Goal: Transaction & Acquisition: Book appointment/travel/reservation

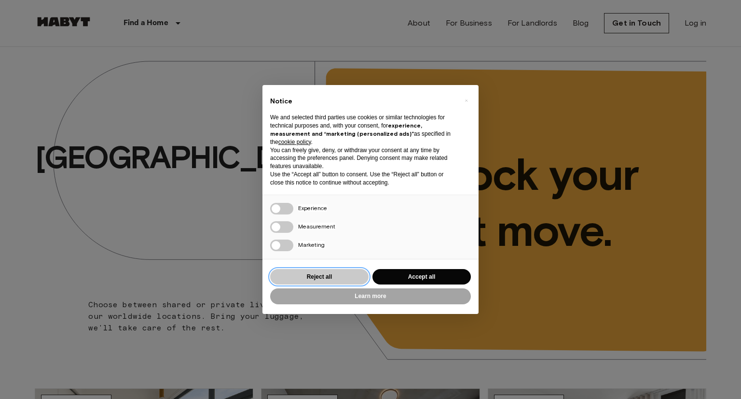
click at [319, 275] on button "Reject all" at bounding box center [319, 277] width 98 height 16
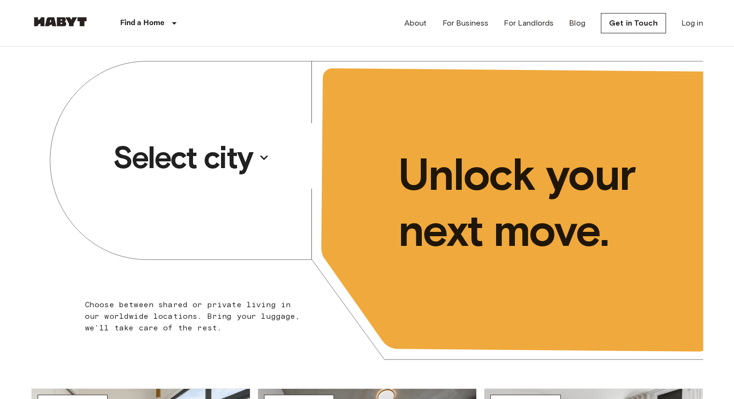
click at [233, 155] on p "Select city" at bounding box center [183, 157] width 140 height 39
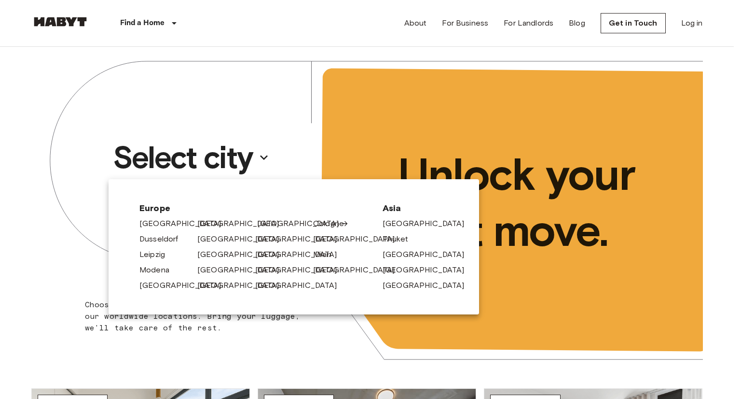
click at [269, 227] on link "[GEOGRAPHIC_DATA]" at bounding box center [303, 224] width 92 height 12
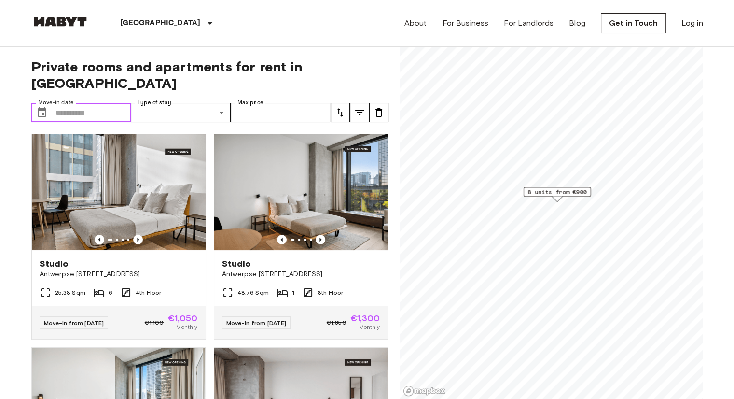
click at [86, 103] on input "Move-in date" at bounding box center [93, 112] width 76 height 19
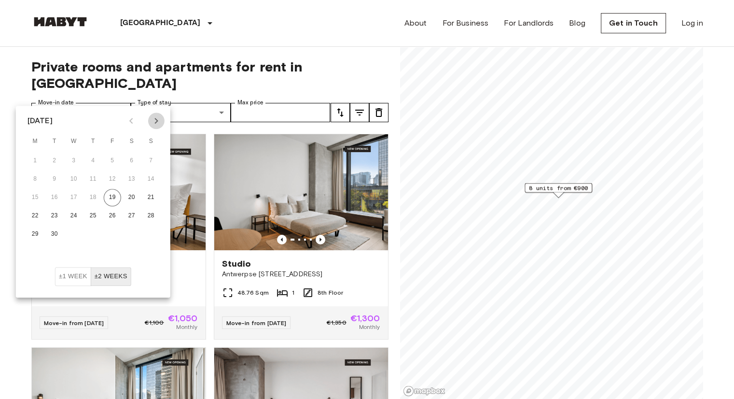
click at [159, 122] on icon "Next month" at bounding box center [157, 121] width 12 height 12
click at [158, 120] on icon "Next month" at bounding box center [157, 121] width 12 height 12
click at [41, 176] on button "3" at bounding box center [35, 178] width 17 height 17
type input "**********"
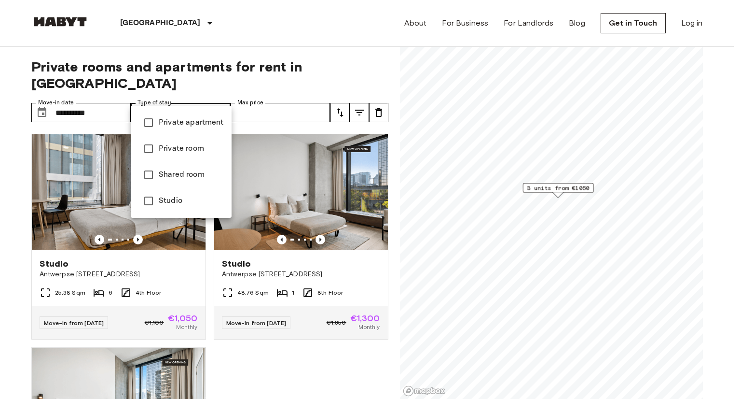
click at [186, 120] on span "Private apartment" at bounding box center [191, 123] width 65 height 12
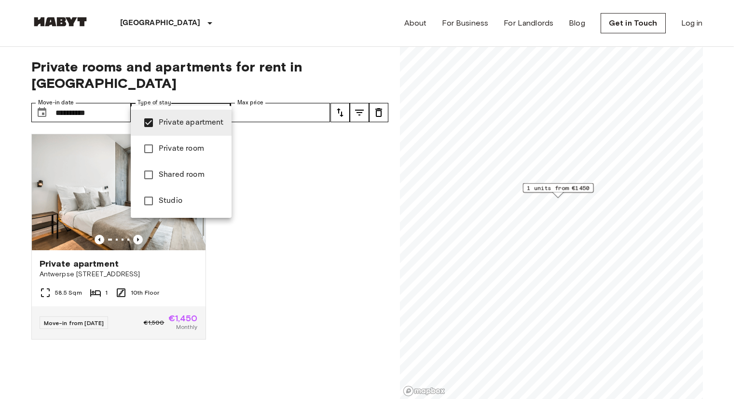
click at [267, 93] on div at bounding box center [370, 199] width 741 height 399
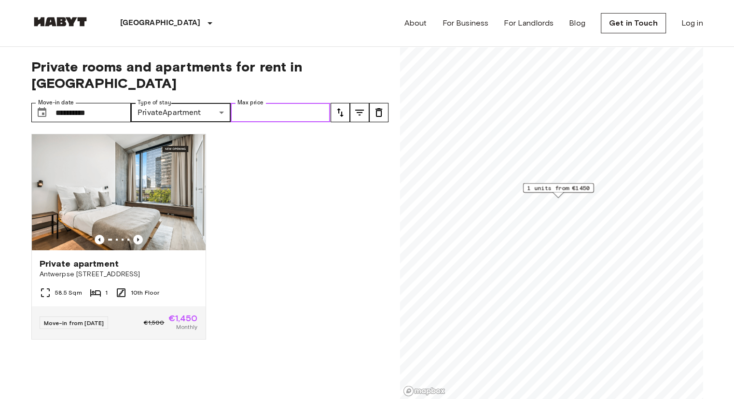
click at [273, 103] on input "Max price" at bounding box center [281, 112] width 100 height 19
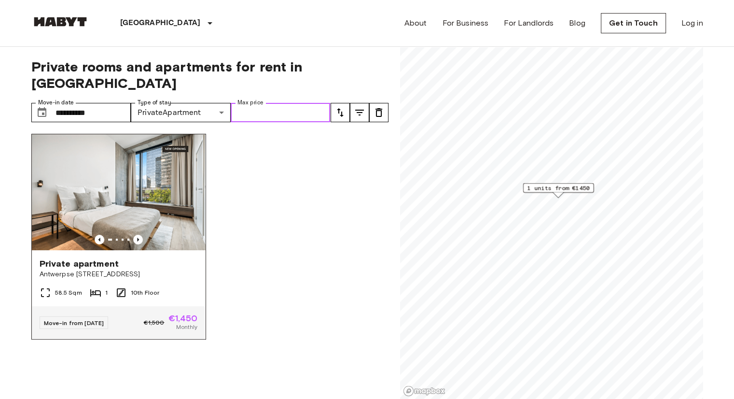
click at [160, 171] on img at bounding box center [119, 192] width 174 height 116
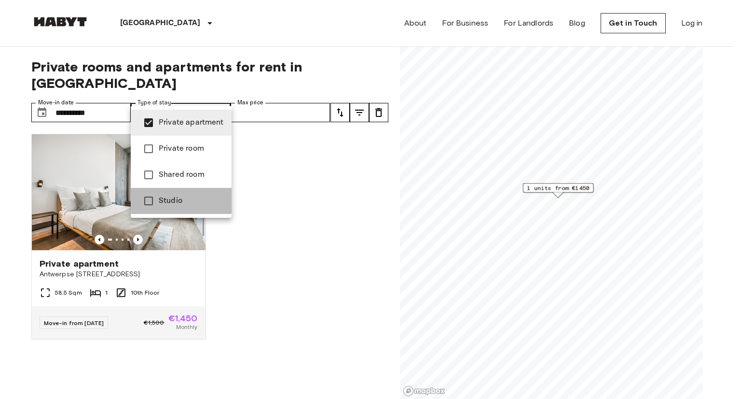
click at [178, 193] on li "Studio" at bounding box center [181, 201] width 101 height 26
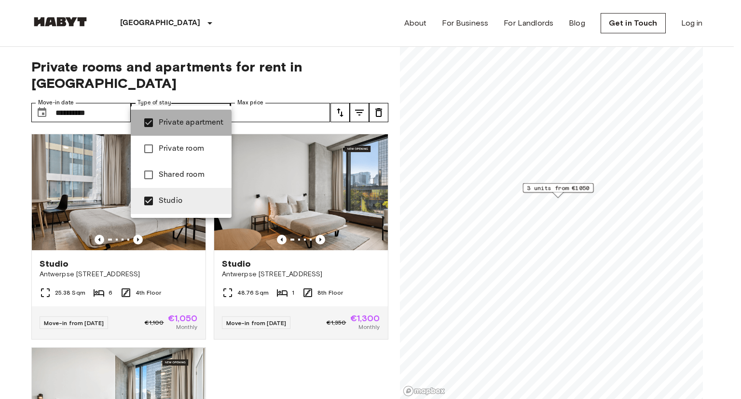
click at [179, 124] on span "Private apartment" at bounding box center [191, 123] width 65 height 12
type input "******"
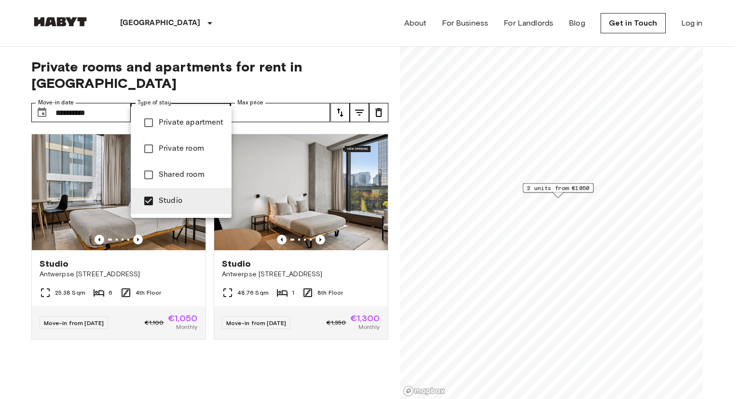
click at [189, 366] on div at bounding box center [370, 199] width 741 height 399
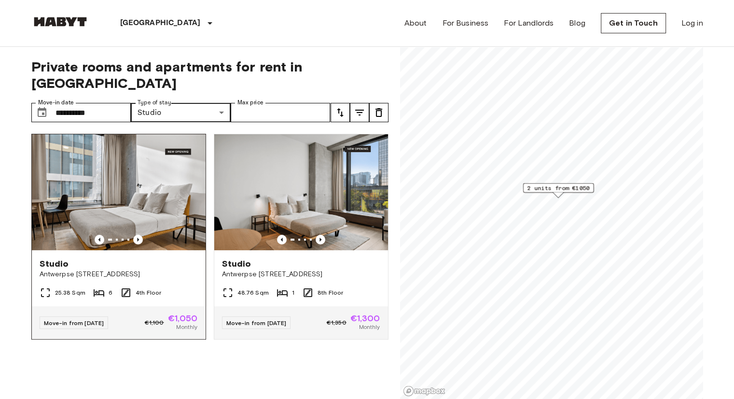
click at [138, 168] on img at bounding box center [119, 192] width 174 height 116
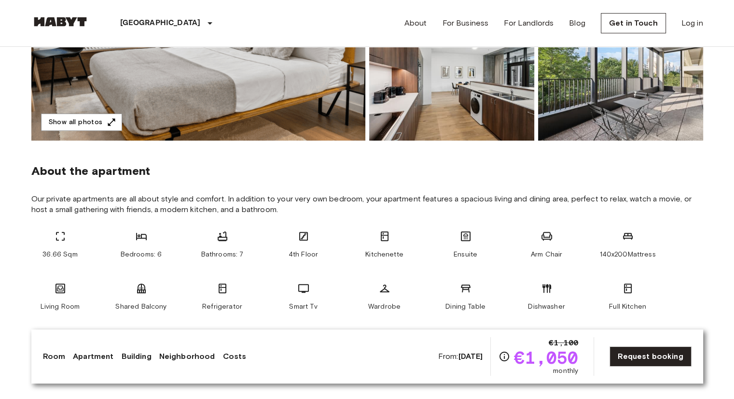
scroll to position [96, 0]
